Goal: Task Accomplishment & Management: Complete application form

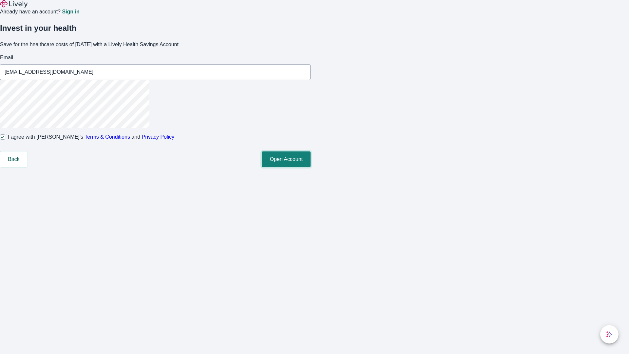
click at [310, 167] on button "Open Account" at bounding box center [286, 159] width 49 height 16
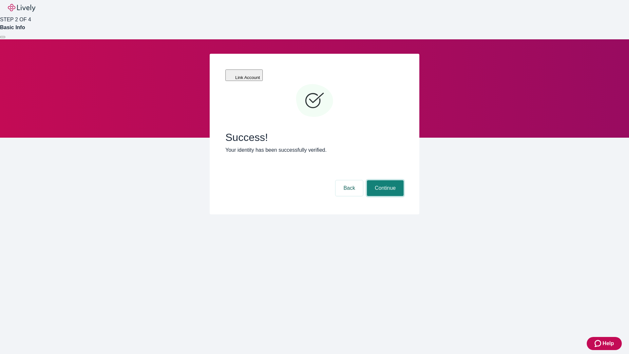
click at [384, 180] on button "Continue" at bounding box center [385, 188] width 37 height 16
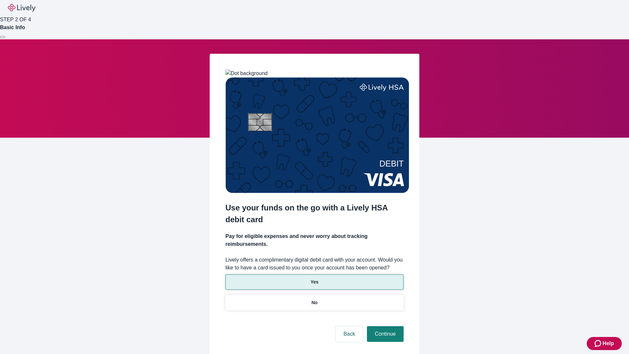
click at [314, 278] on p "Yes" at bounding box center [314, 281] width 8 height 7
click at [384, 326] on button "Continue" at bounding box center [385, 334] width 37 height 16
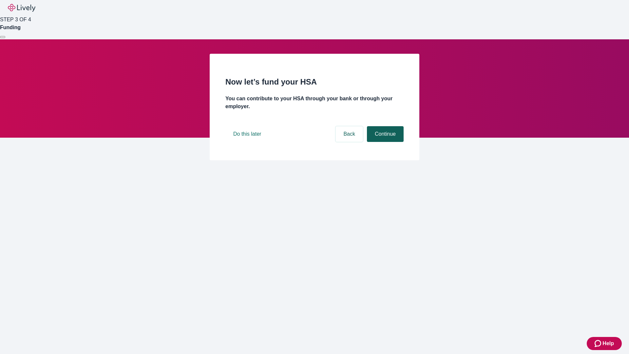
click at [384, 142] on button "Continue" at bounding box center [385, 134] width 37 height 16
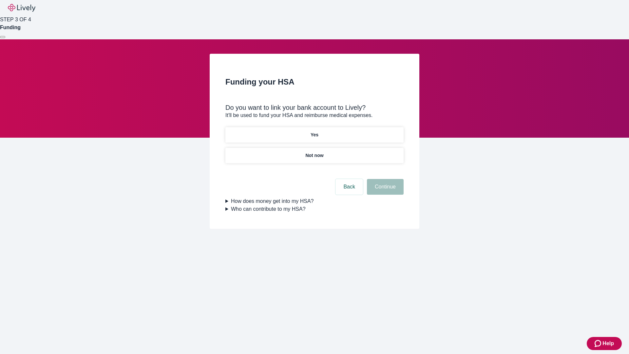
click at [314, 152] on p "Not now" at bounding box center [314, 155] width 18 height 7
click at [384, 191] on button "Continue" at bounding box center [385, 187] width 37 height 16
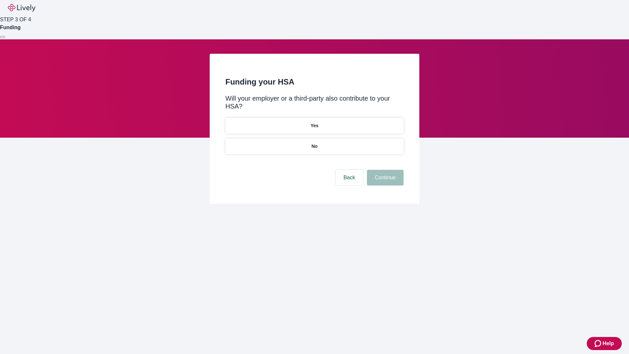
click at [314, 143] on p "No" at bounding box center [314, 146] width 6 height 7
click at [384, 170] on button "Continue" at bounding box center [385, 178] width 37 height 16
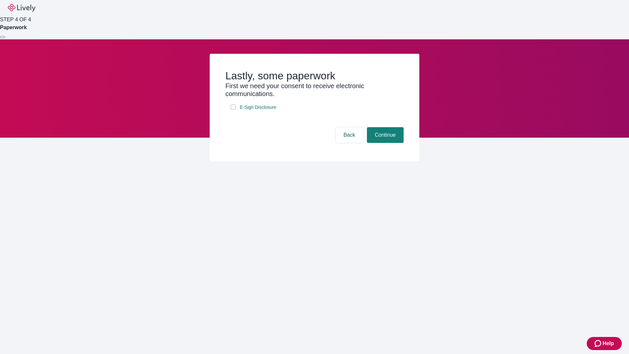
click at [233, 110] on input "E-Sign Disclosure" at bounding box center [233, 106] width 5 height 5
checkbox input "true"
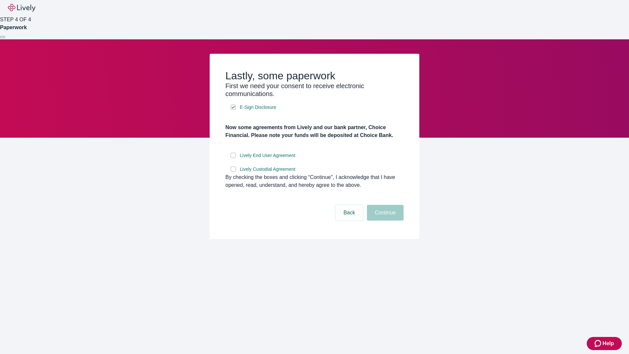
click at [233, 158] on input "Lively End User Agreement" at bounding box center [233, 155] width 5 height 5
checkbox input "true"
click at [233, 172] on input "Lively Custodial Agreement" at bounding box center [233, 168] width 5 height 5
checkbox input "true"
click at [384, 220] on button "Continue" at bounding box center [385, 213] width 37 height 16
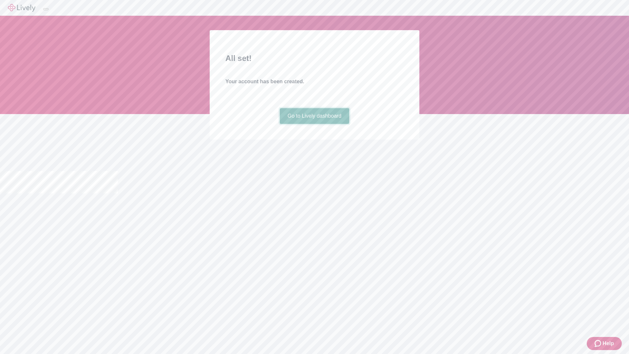
click at [314, 124] on link "Go to Lively dashboard" at bounding box center [315, 116] width 70 height 16
